Goal: Task Accomplishment & Management: Manage account settings

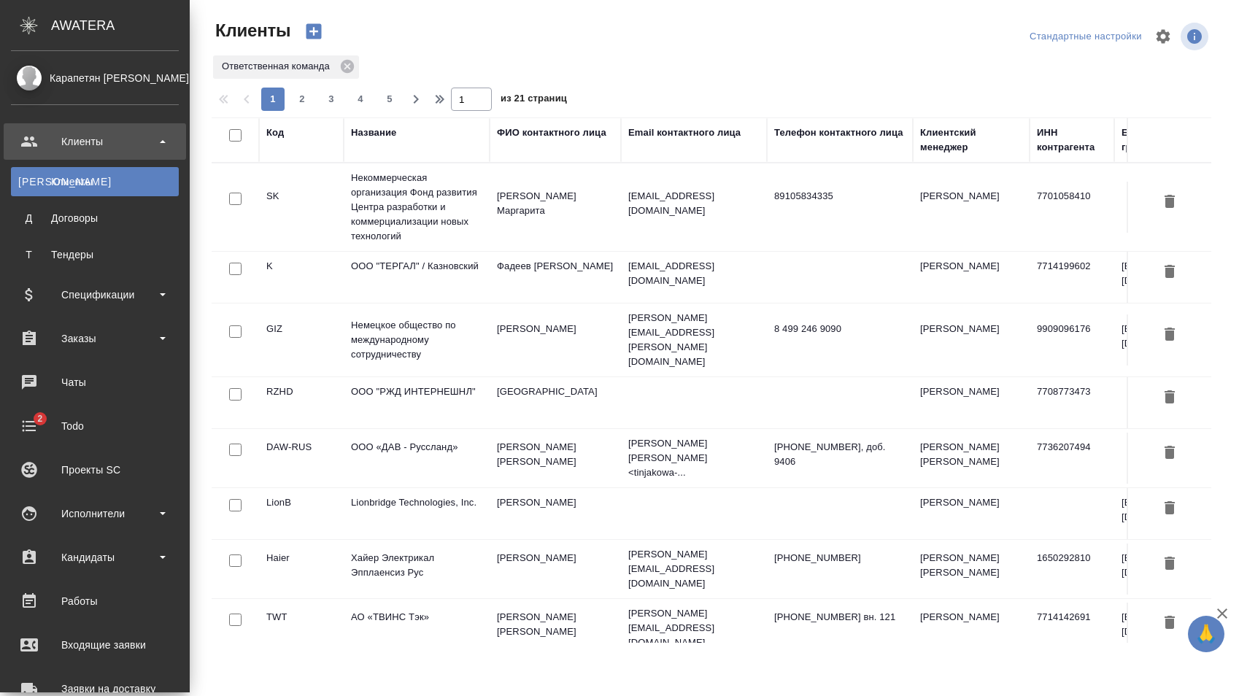
select select "RU"
click at [76, 345] on div "Заказы" at bounding box center [95, 339] width 168 height 22
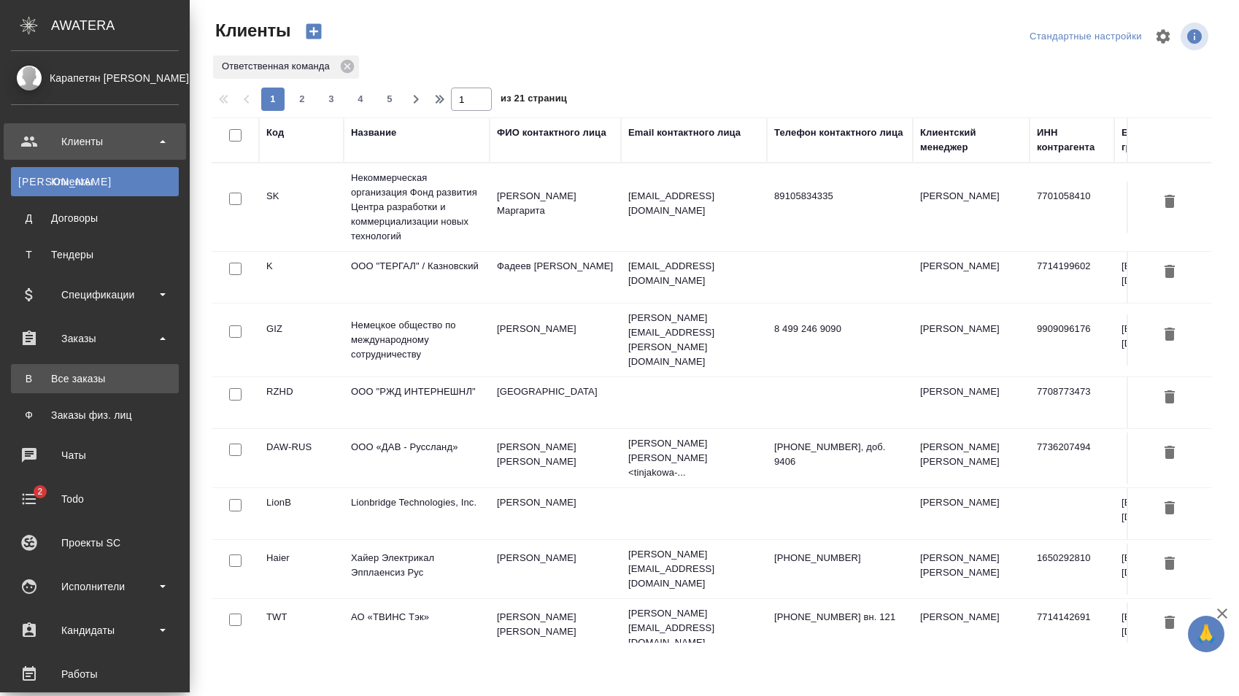
click at [77, 372] on div "Все заказы" at bounding box center [94, 379] width 153 height 15
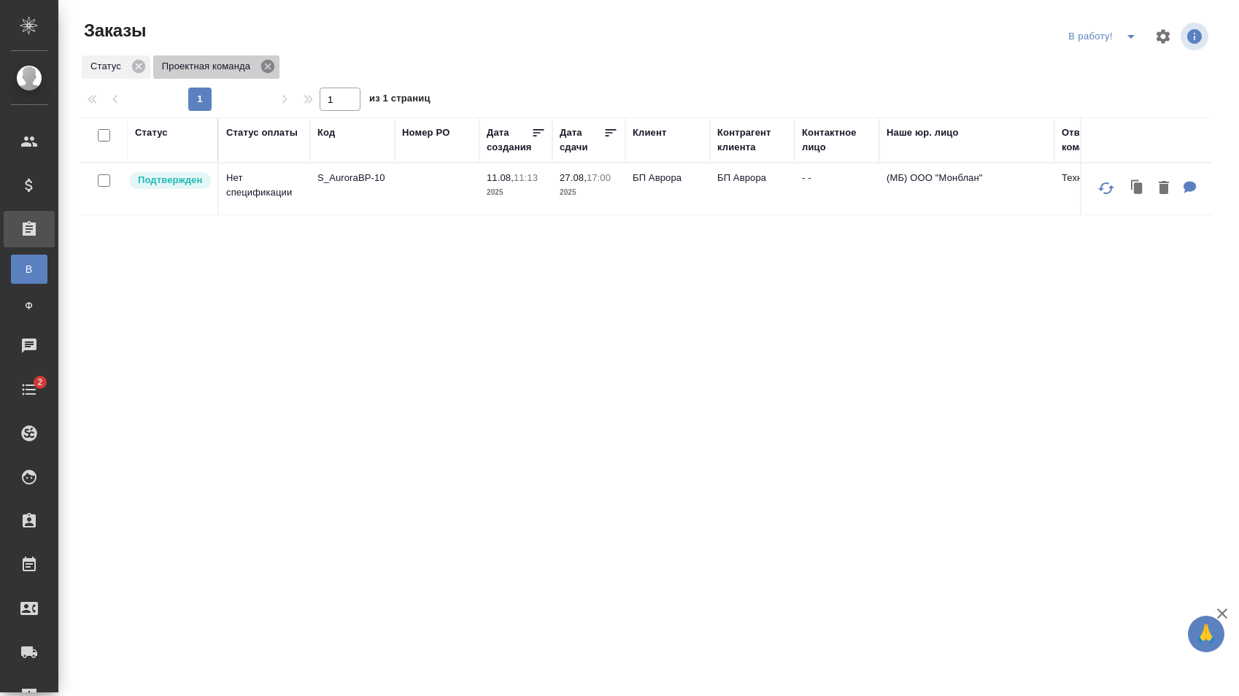
click at [269, 66] on icon at bounding box center [267, 66] width 13 height 13
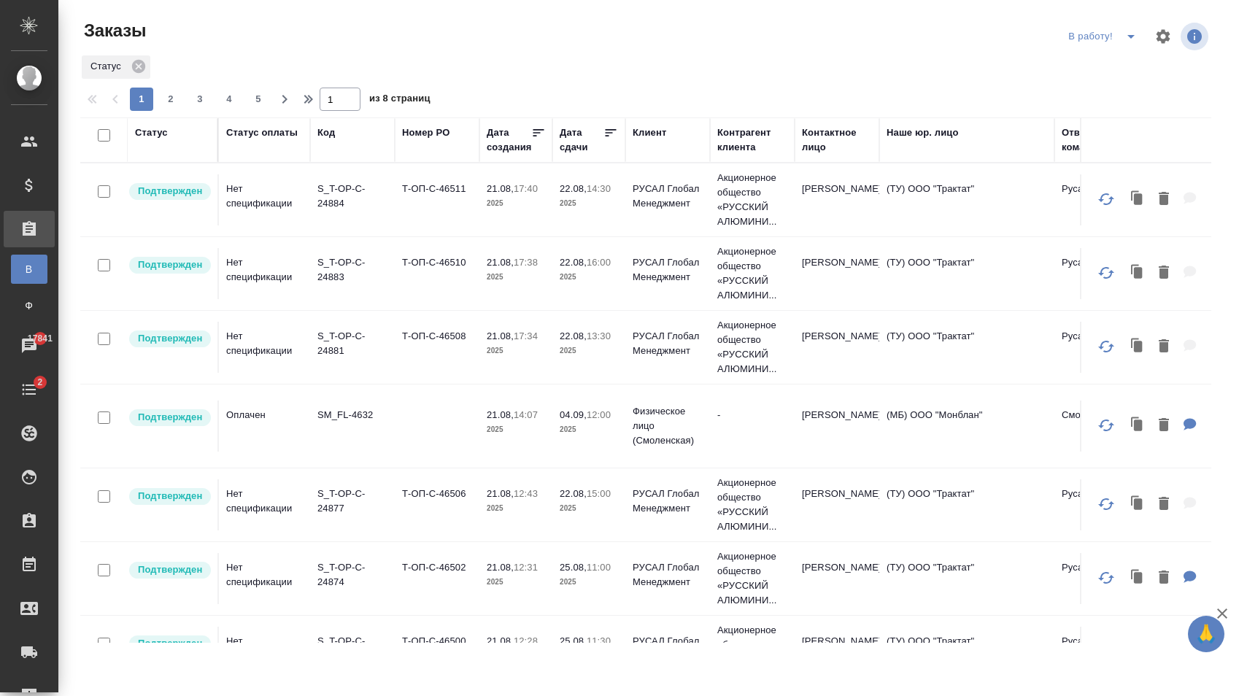
click at [160, 140] on div "Статус" at bounding box center [172, 140] width 75 height 29
click at [160, 135] on div "Статус" at bounding box center [151, 133] width 33 height 15
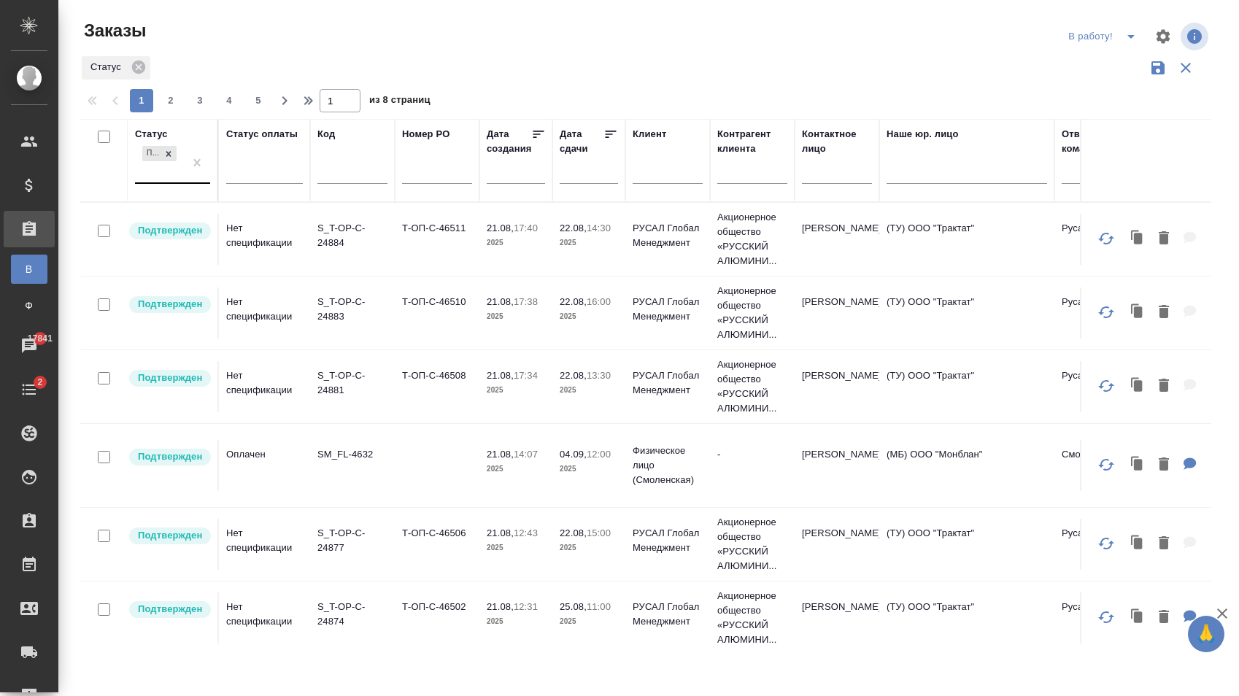
click at [152, 153] on div "Подтвержден" at bounding box center [151, 153] width 18 height 15
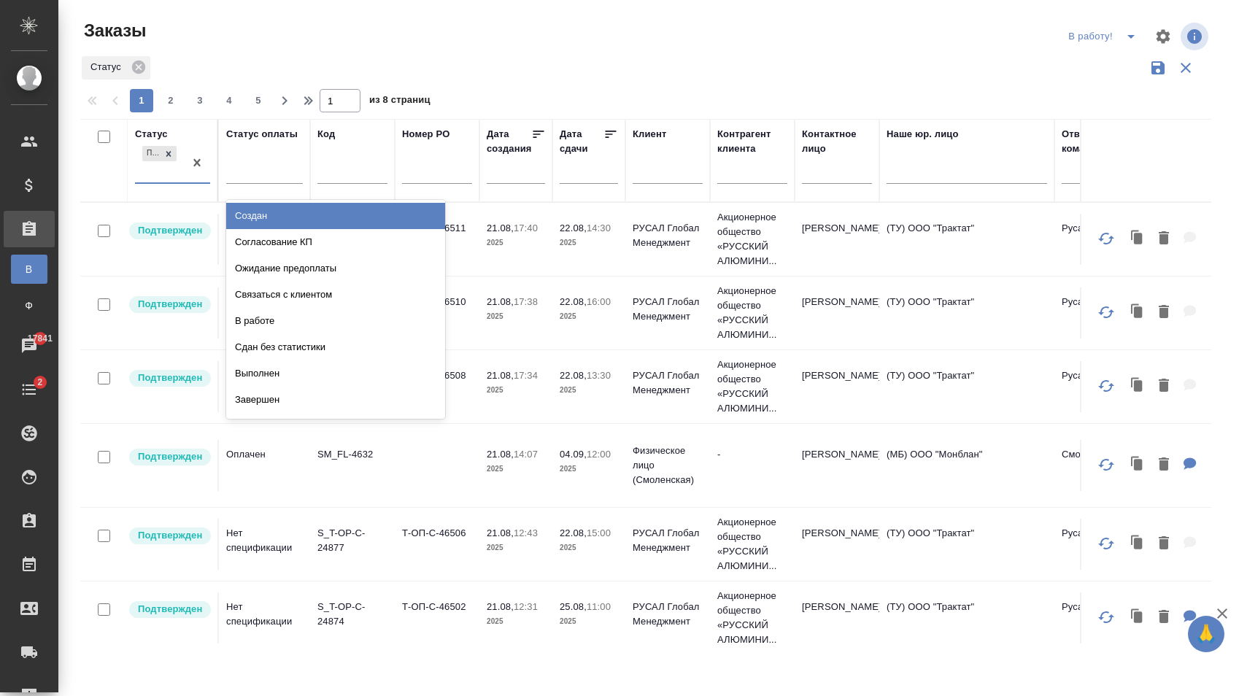
click at [262, 215] on div "Создан" at bounding box center [335, 216] width 219 height 26
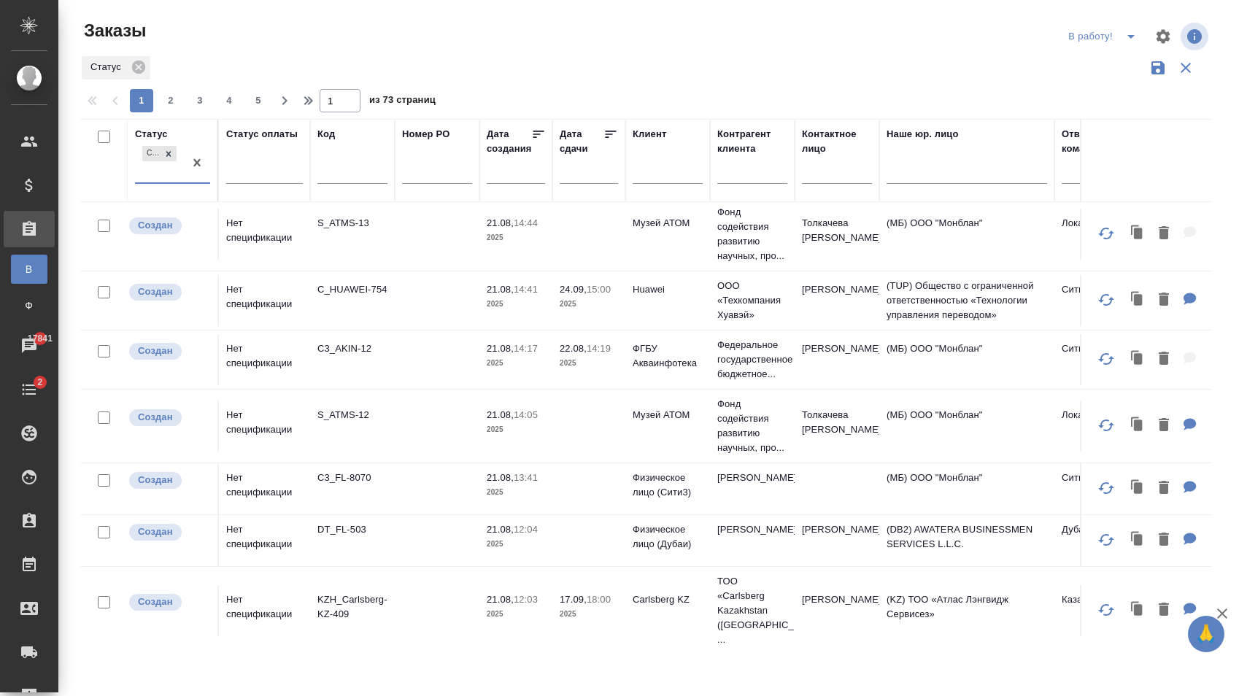
scroll to position [893, 0]
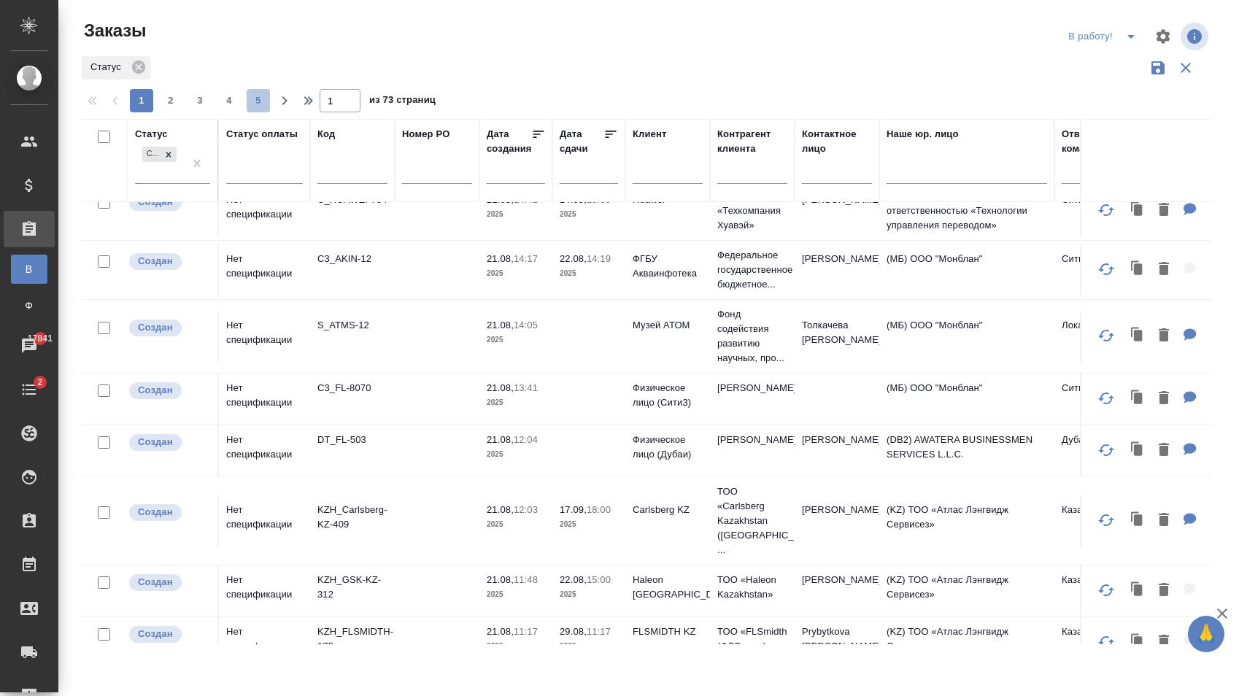
click at [251, 103] on span "5" at bounding box center [258, 100] width 23 height 15
type input "5"
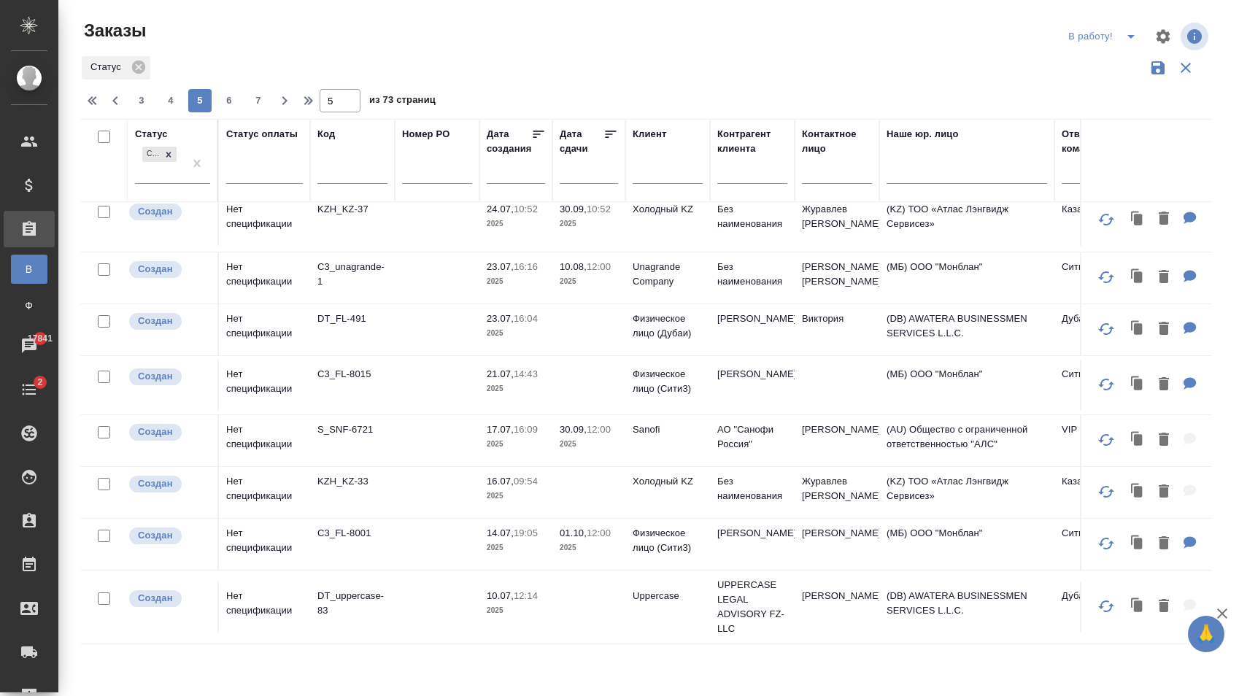
scroll to position [1101, 0]
drag, startPoint x: 320, startPoint y: 462, endPoint x: 412, endPoint y: 472, distance: 93.3
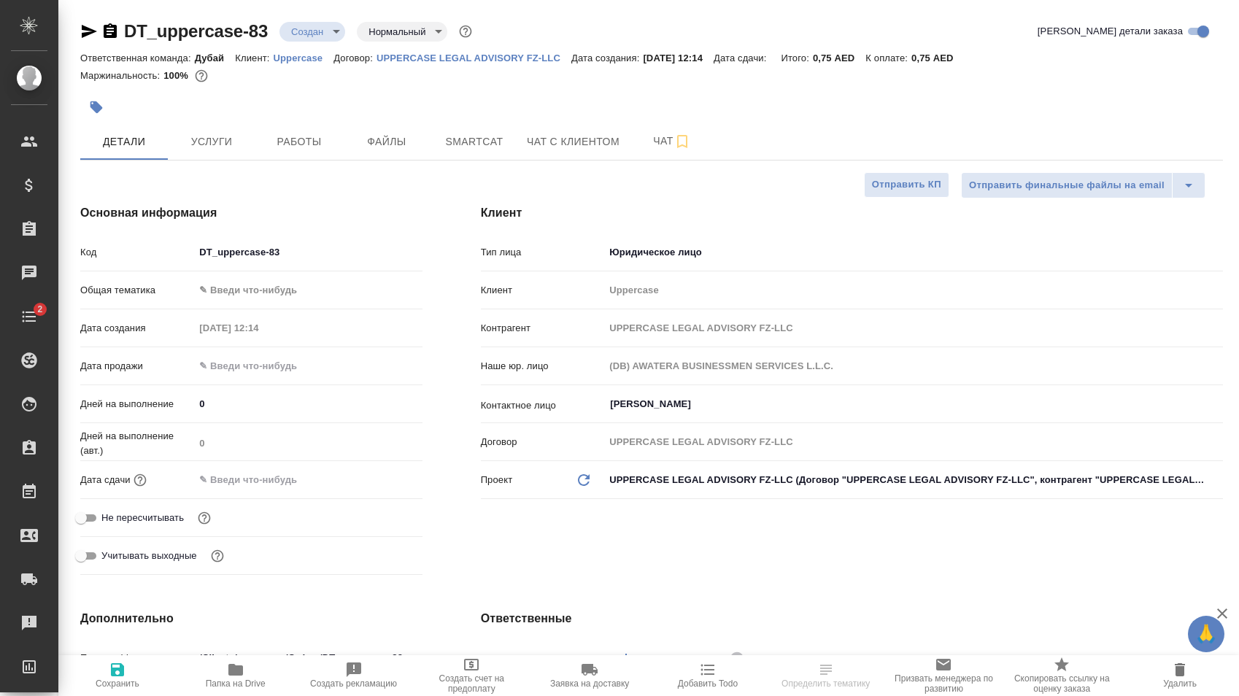
select select "RU"
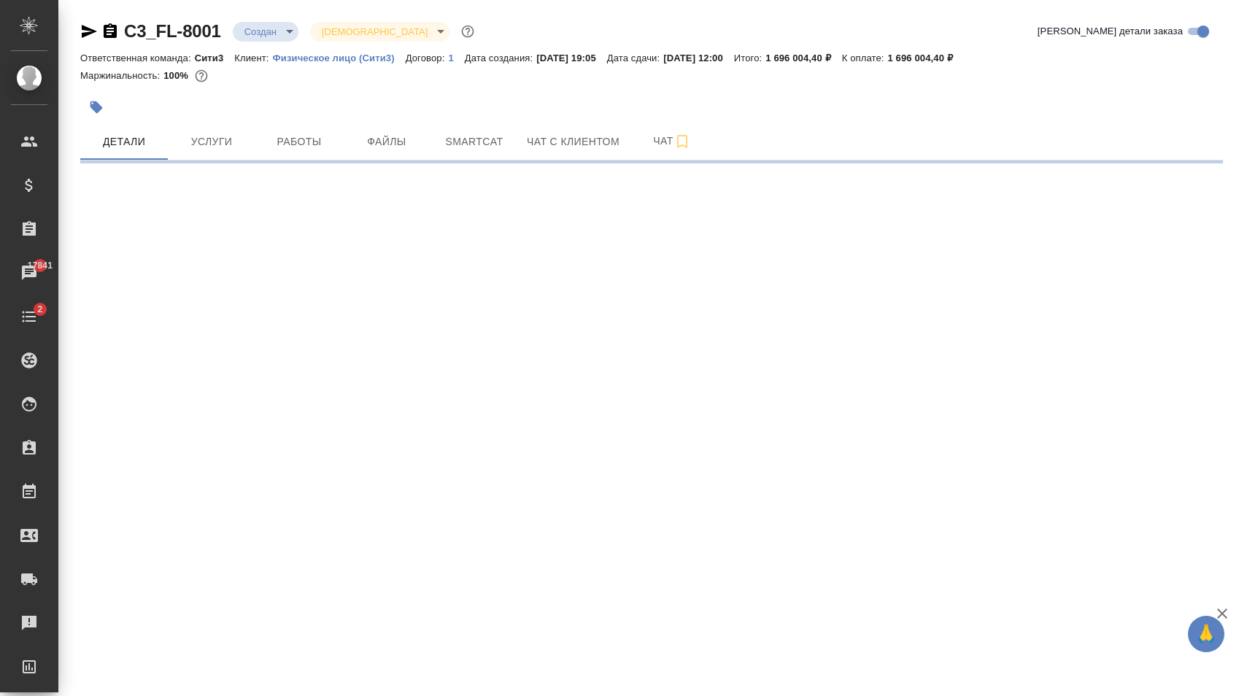
select select "RU"
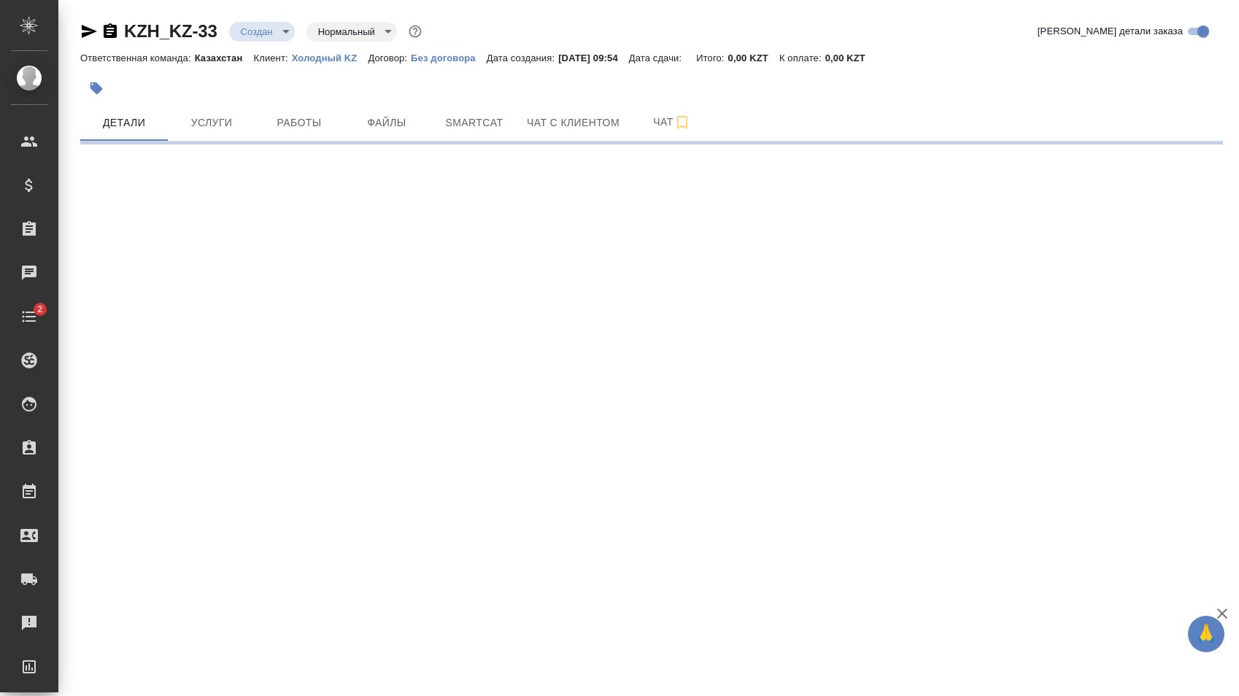
select select "RU"
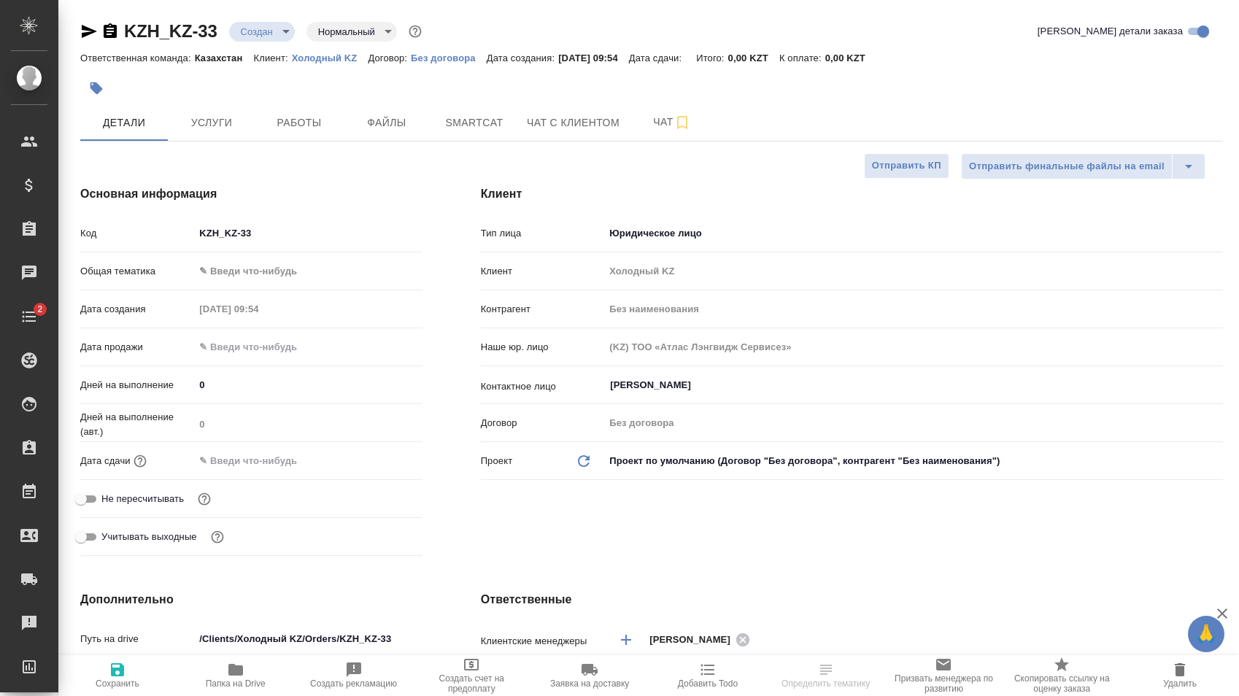
type textarea "x"
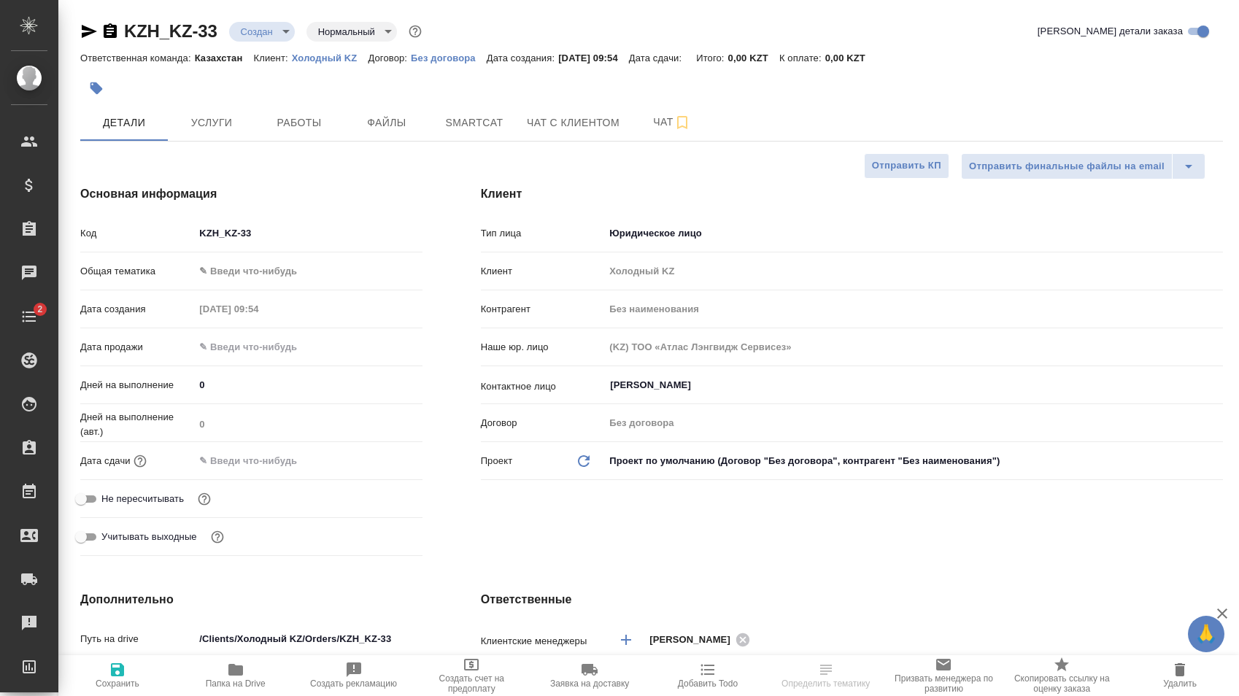
type textarea "x"
select select "RU"
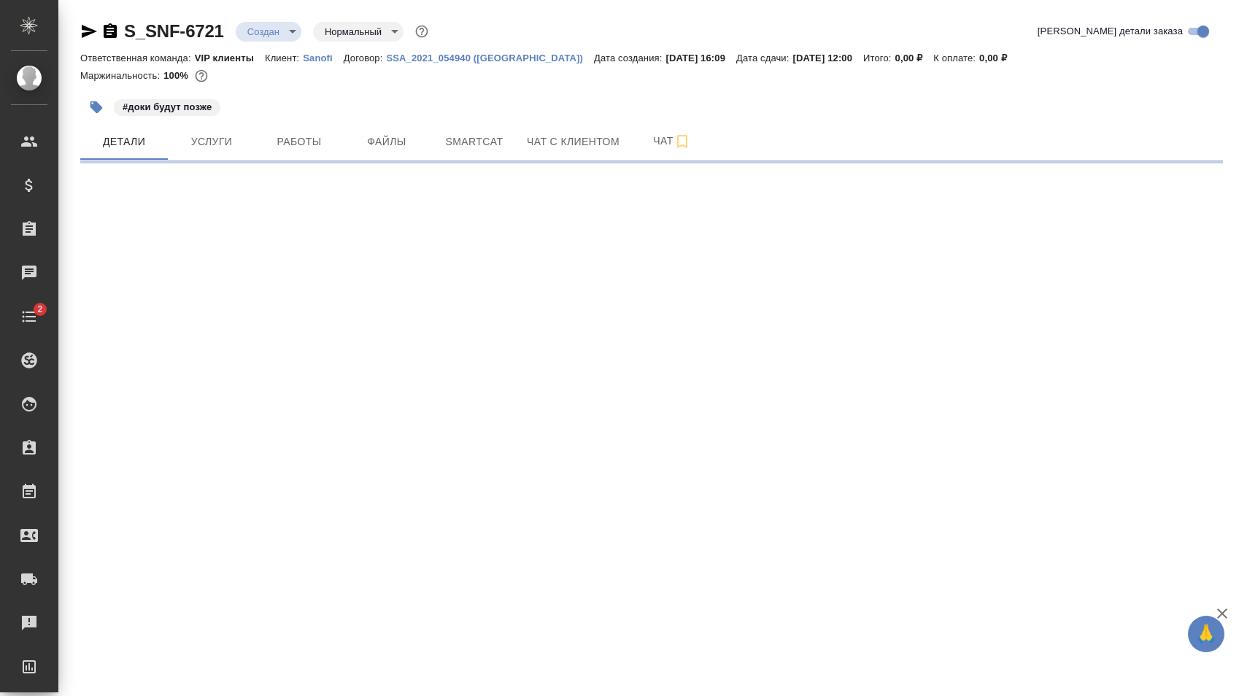
select select "RU"
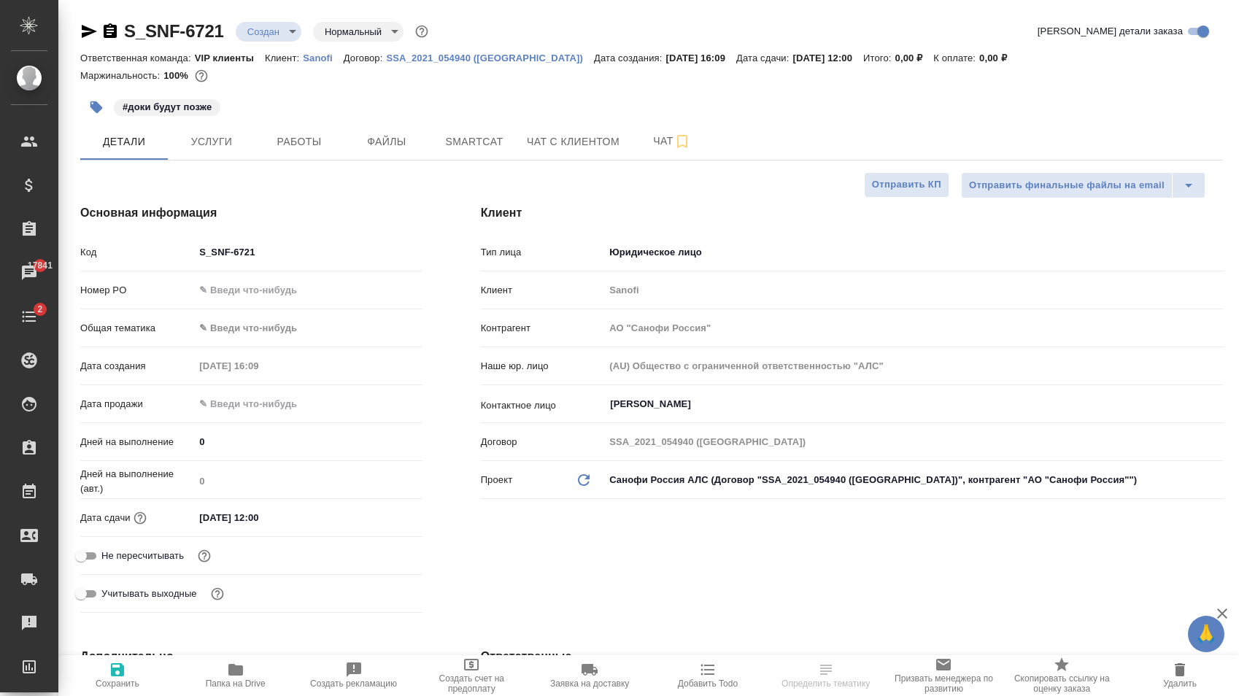
select select "RU"
